Goal: Task Accomplishment & Management: Complete application form

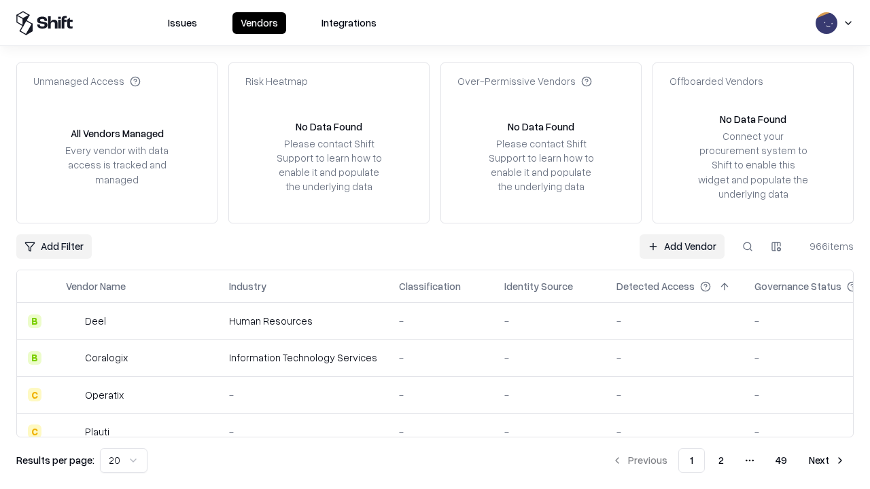
click at [682, 246] on link "Add Vendor" at bounding box center [682, 247] width 85 height 24
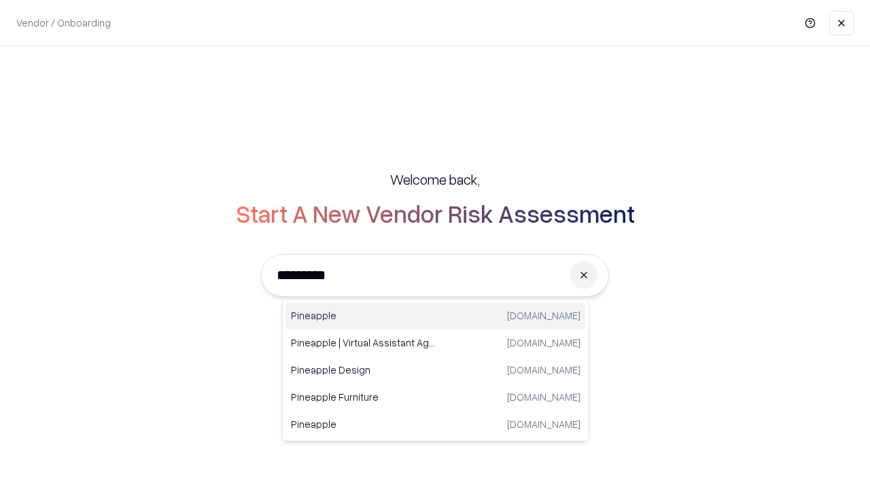
click at [436, 316] on div "Pineapple [DOMAIN_NAME]" at bounding box center [436, 316] width 300 height 27
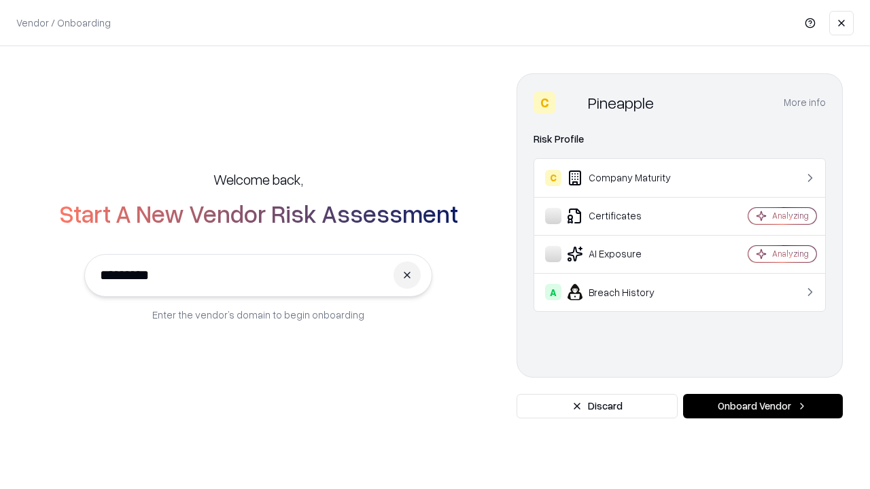
type input "*********"
click at [763, 407] on button "Onboard Vendor" at bounding box center [763, 406] width 160 height 24
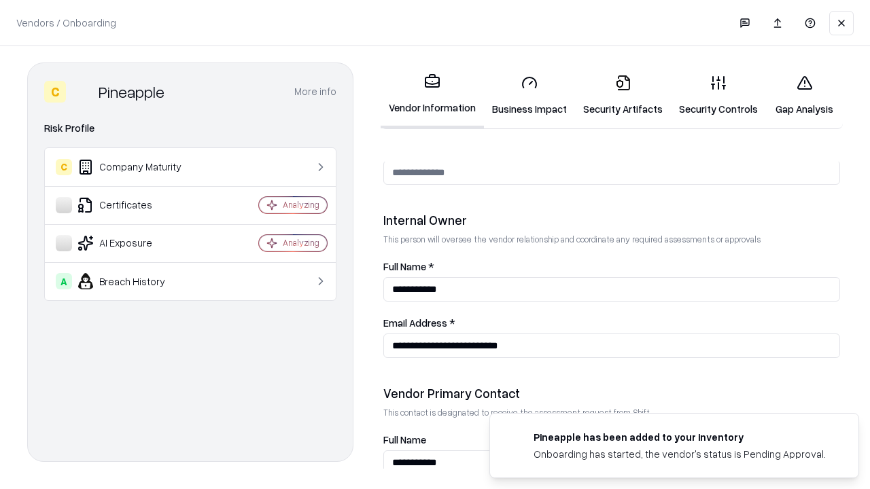
scroll to position [704, 0]
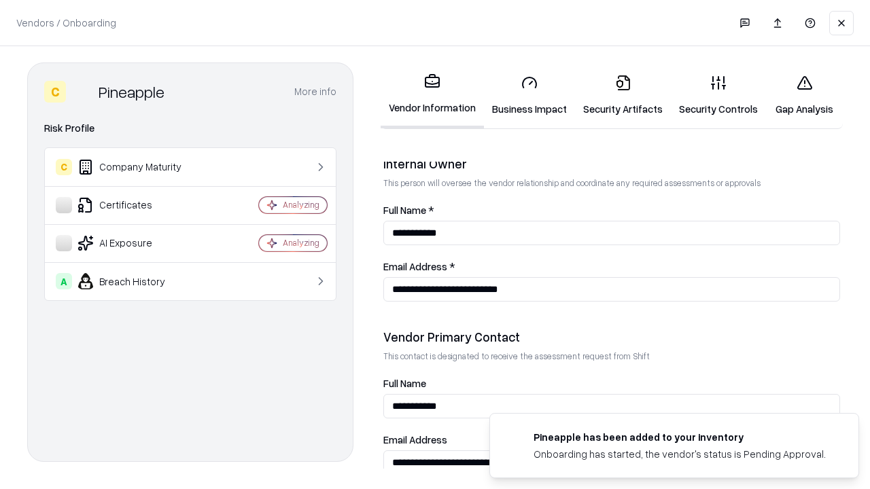
click at [530, 95] on link "Business Impact" at bounding box center [529, 95] width 91 height 63
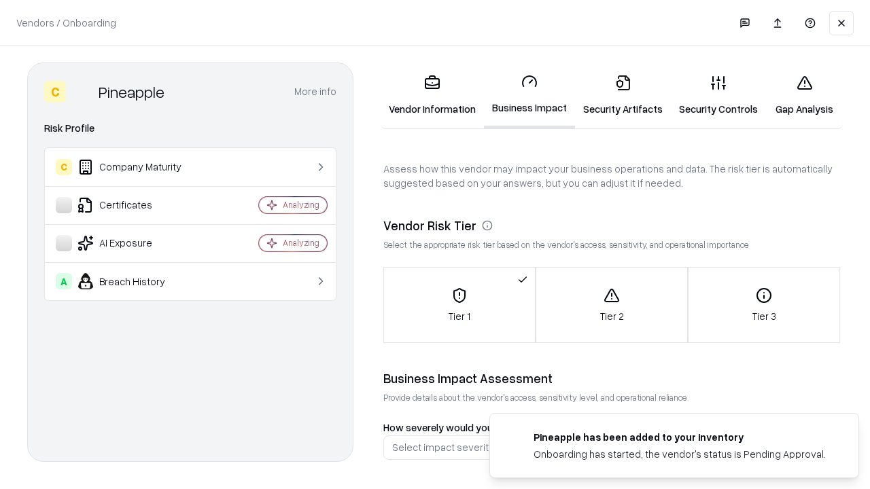
click at [623, 95] on link "Security Artifacts" at bounding box center [623, 95] width 96 height 63
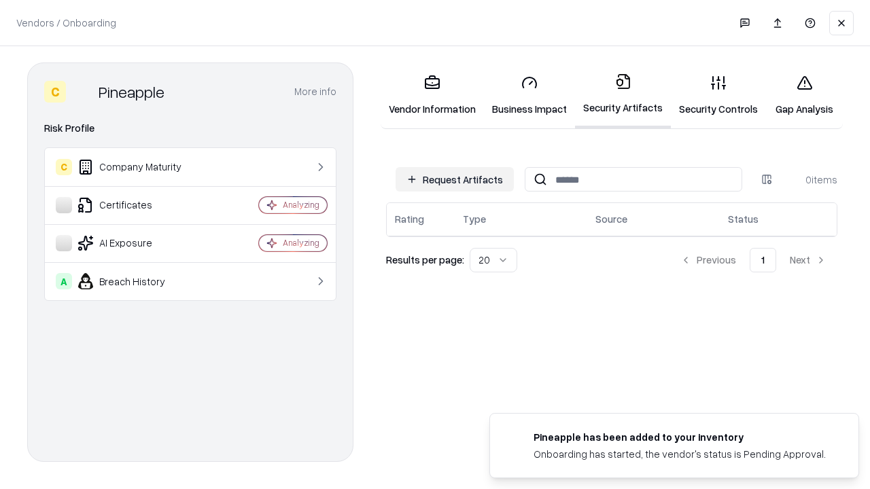
click at [455, 179] on button "Request Artifacts" at bounding box center [455, 179] width 118 height 24
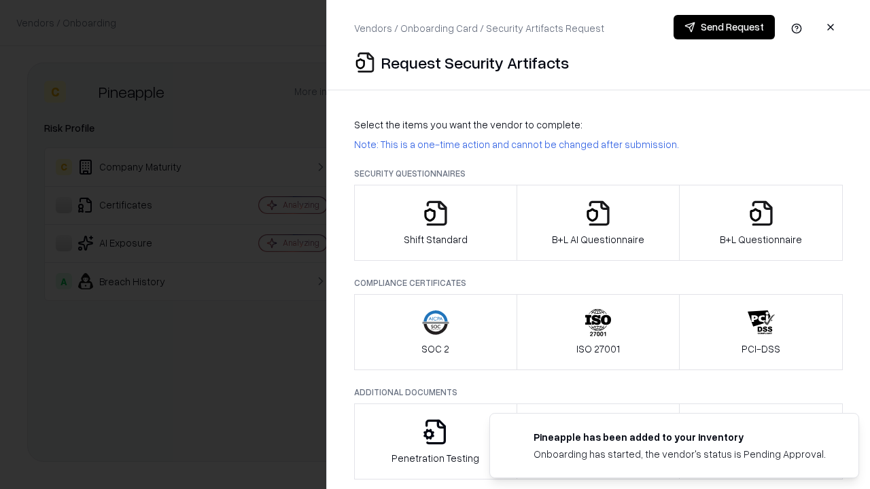
click at [435, 223] on icon "button" at bounding box center [435, 213] width 27 height 27
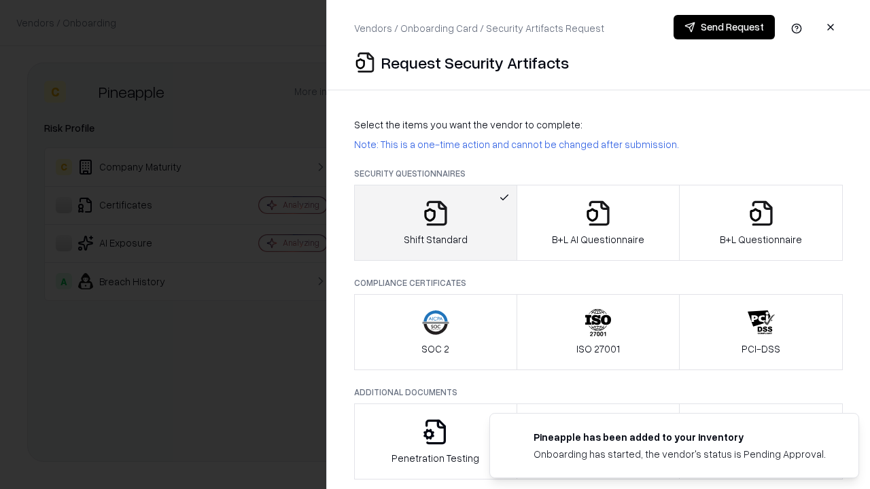
click at [724, 27] on button "Send Request" at bounding box center [724, 27] width 101 height 24
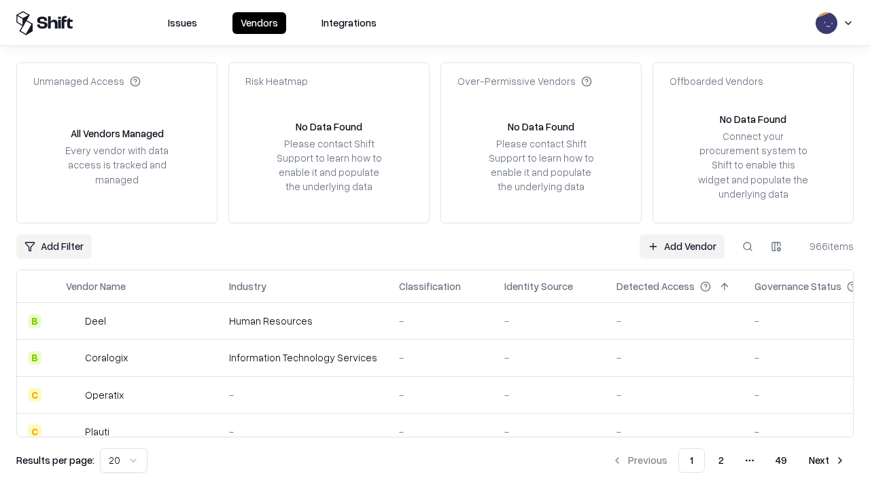
click at [748, 246] on button at bounding box center [748, 247] width 24 height 24
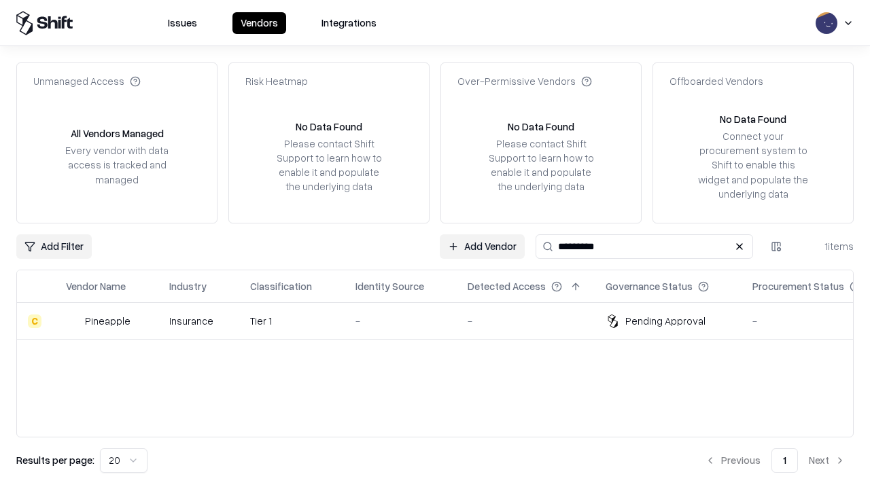
type input "*********"
click at [443, 321] on div "-" at bounding box center [401, 321] width 90 height 14
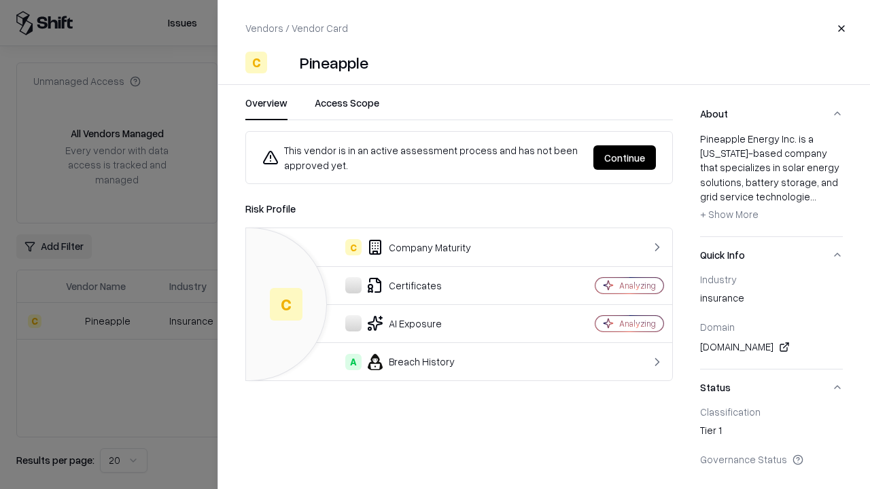
click at [625, 158] on button "Continue" at bounding box center [625, 157] width 63 height 24
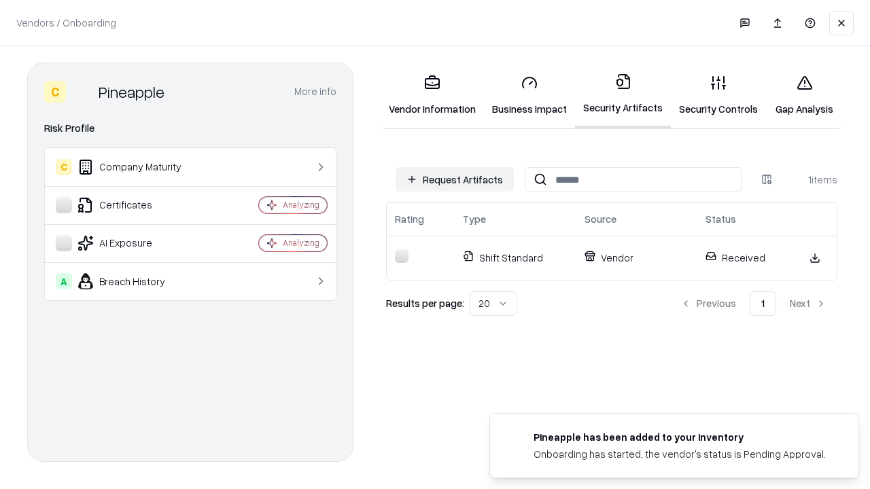
click at [804, 95] on link "Gap Analysis" at bounding box center [804, 95] width 77 height 63
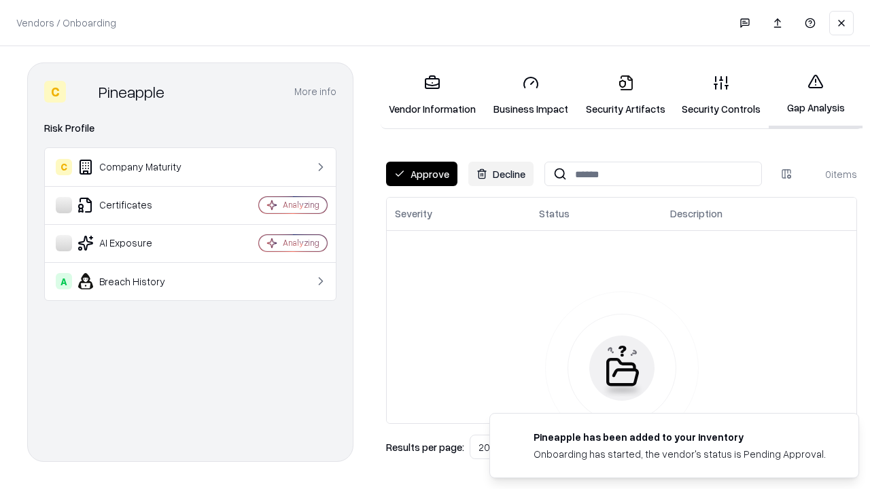
click at [422, 174] on button "Approve" at bounding box center [421, 174] width 71 height 24
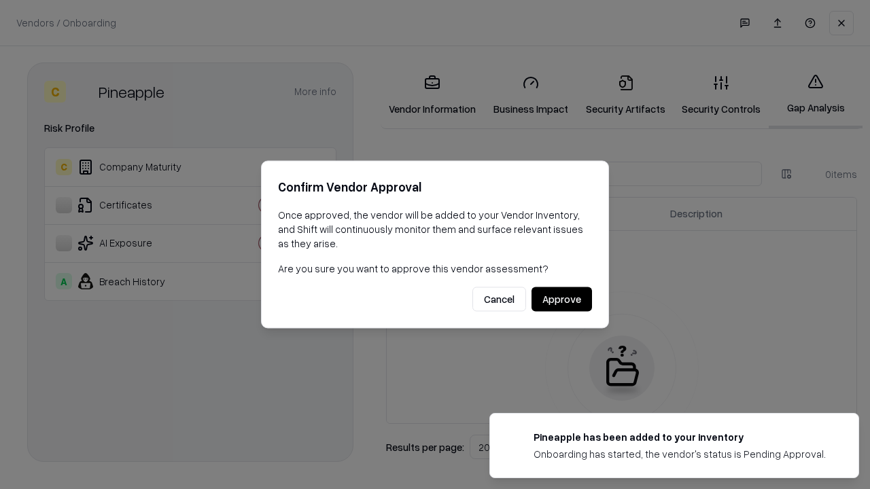
click at [562, 299] on button "Approve" at bounding box center [562, 300] width 61 height 24
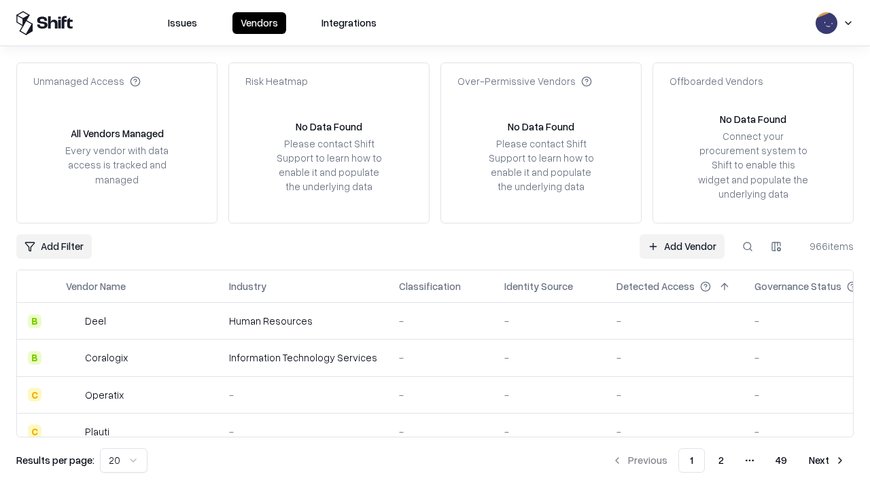
type input "*********"
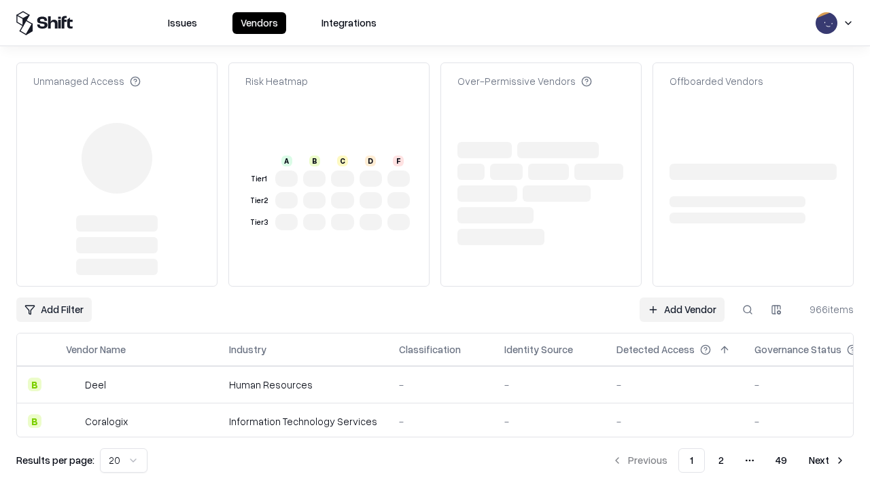
click at [682, 298] on link "Add Vendor" at bounding box center [682, 310] width 85 height 24
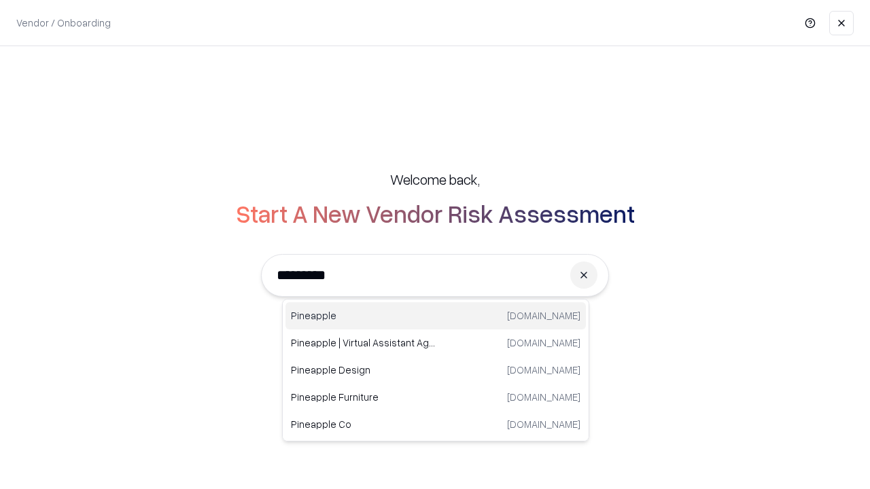
click at [436, 316] on div "Pineapple [DOMAIN_NAME]" at bounding box center [436, 316] width 300 height 27
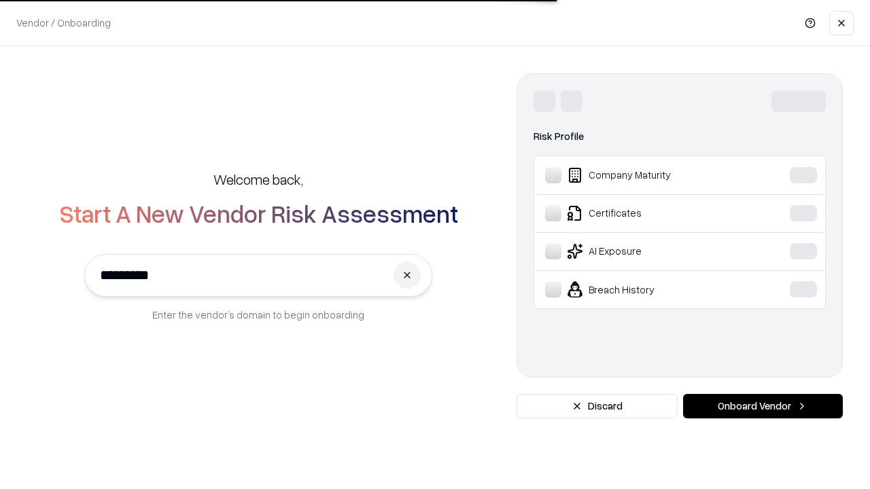
type input "*********"
click at [763, 407] on button "Onboard Vendor" at bounding box center [763, 406] width 160 height 24
